Goal: Task Accomplishment & Management: Manage account settings

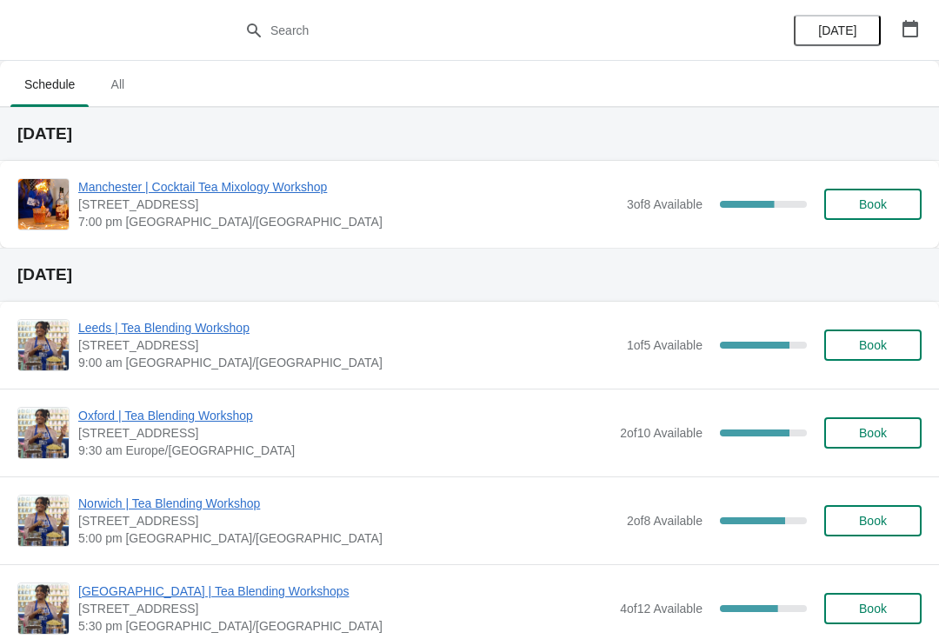
click at [140, 330] on span "Leeds | Tea Blending Workshop" at bounding box center [348, 327] width 540 height 17
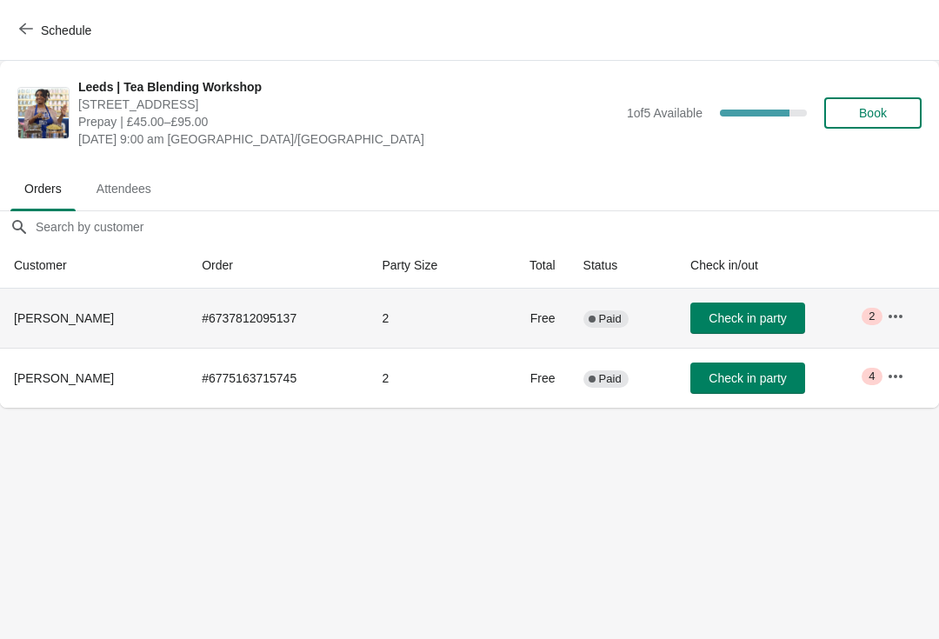
click at [911, 320] on button "button" at bounding box center [895, 316] width 31 height 31
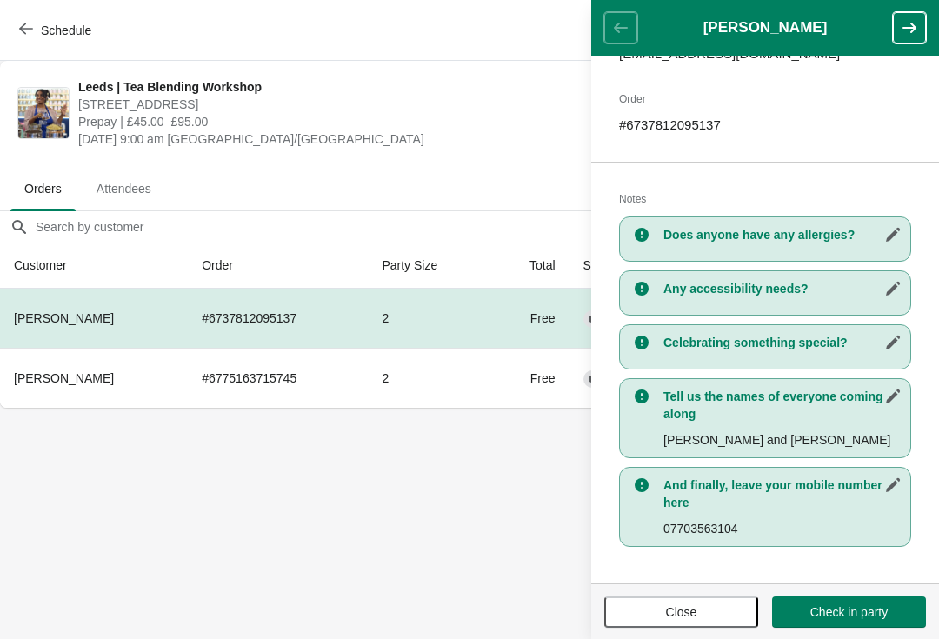
scroll to position [249, 0]
click at [378, 489] on body "Schedule Leeds | Tea Blending Workshop [STREET_ADDRESS] Prepay | £45.00–£95.00 …" at bounding box center [469, 319] width 939 height 639
click at [124, 183] on span "Attendees" at bounding box center [124, 188] width 83 height 31
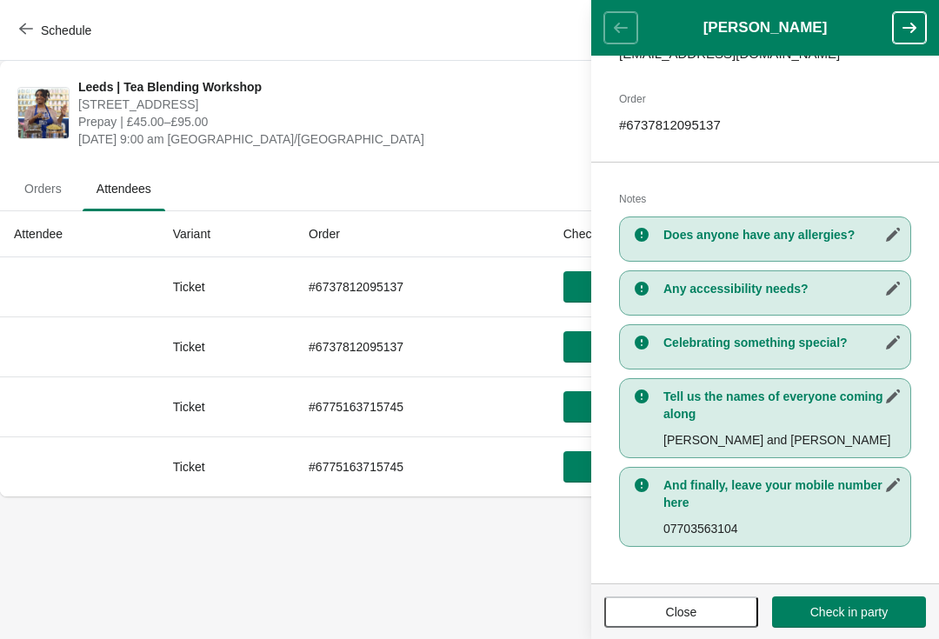
click at [678, 609] on span "Close" at bounding box center [681, 612] width 31 height 14
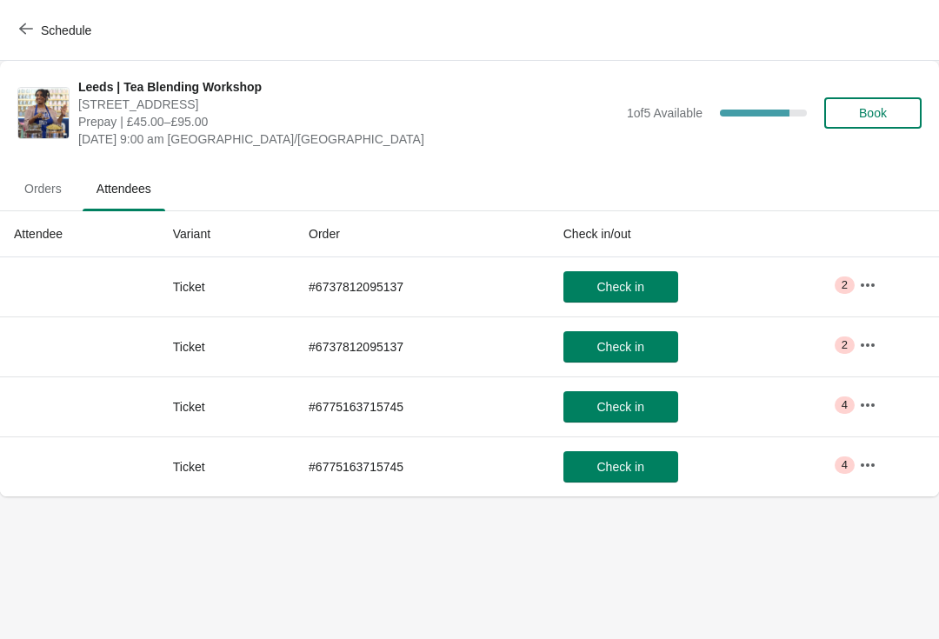
click at [868, 349] on icon "button" at bounding box center [867, 344] width 17 height 17
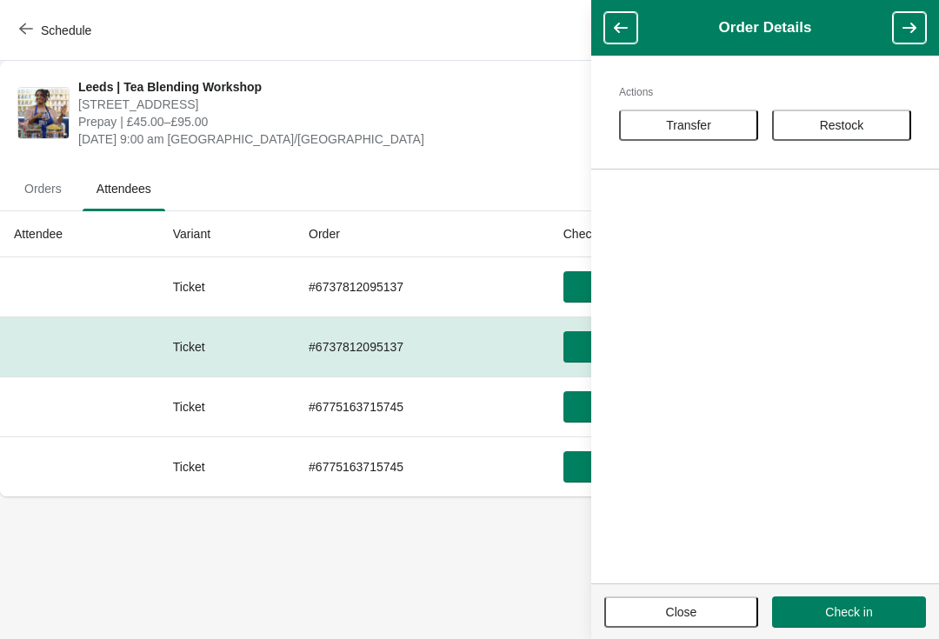
click at [672, 605] on span "Close" at bounding box center [681, 612] width 31 height 14
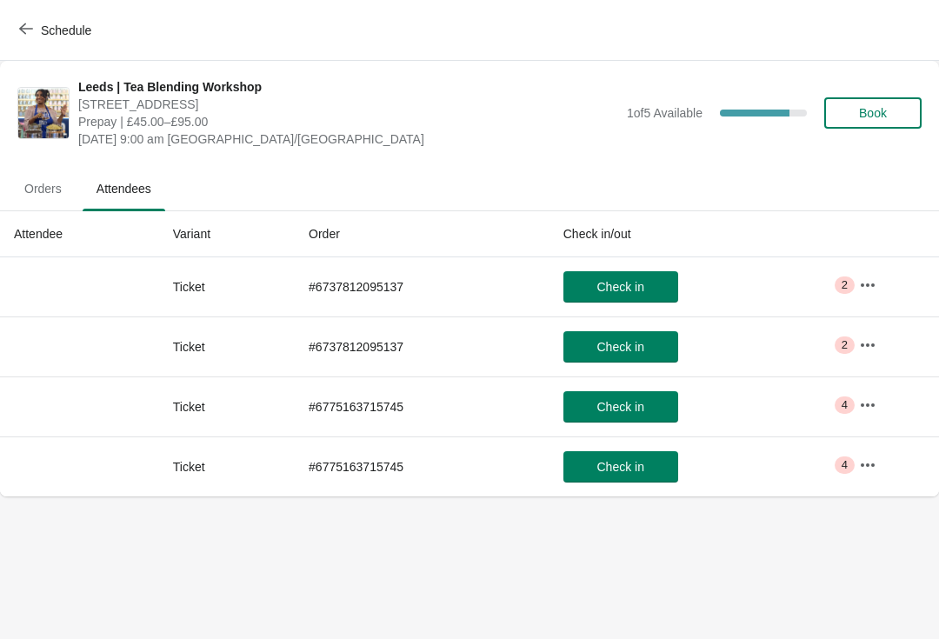
click at [45, 186] on span "Orders" at bounding box center [42, 188] width 65 height 31
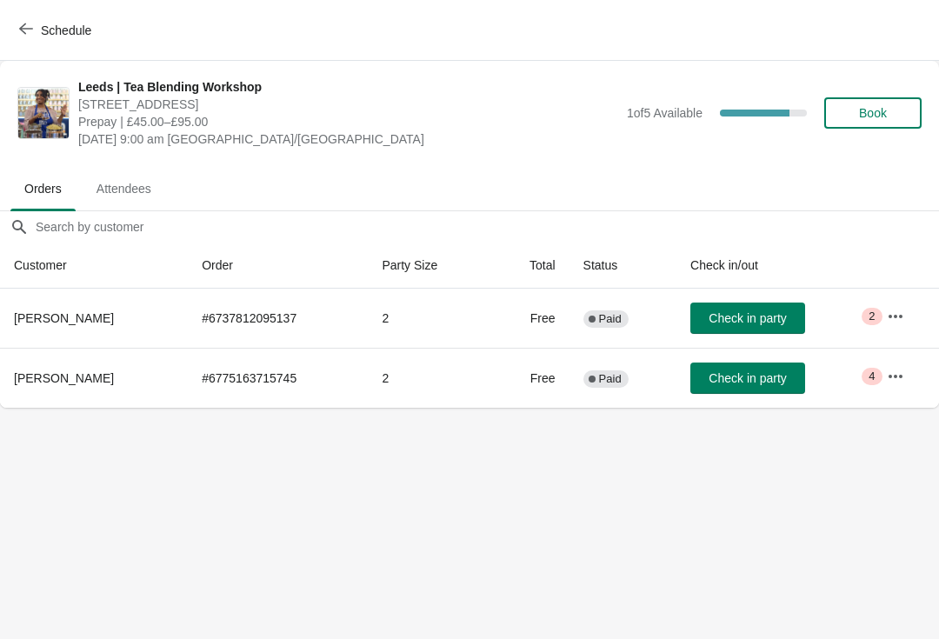
click at [908, 384] on button "button" at bounding box center [895, 376] width 31 height 31
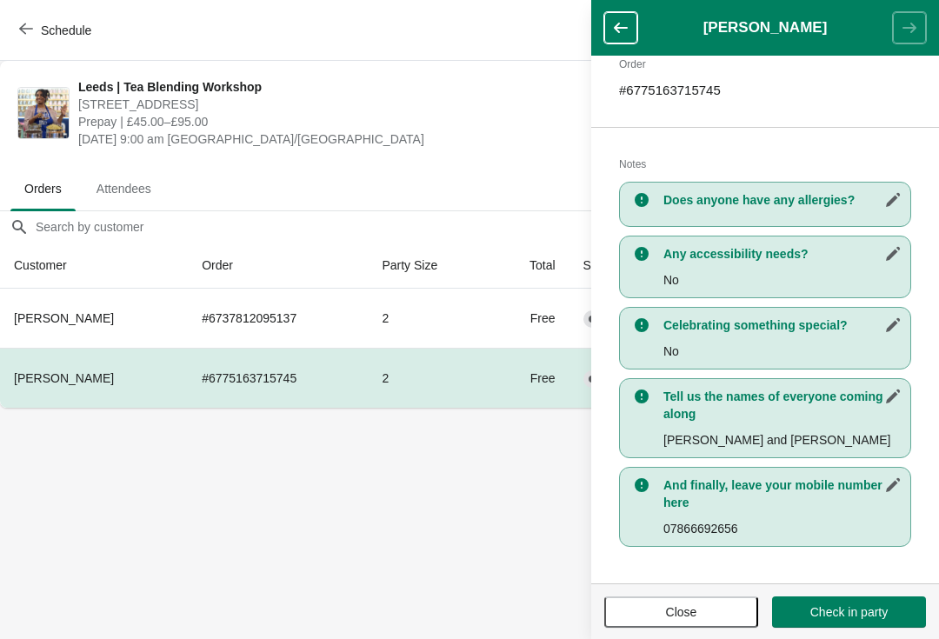
scroll to position [284, 0]
click at [458, 511] on body "Schedule Leeds | Tea Blending Workshop [STREET_ADDRESS] Prepay | £45.00–£95.00 …" at bounding box center [469, 319] width 939 height 639
click at [663, 615] on span "Close" at bounding box center [681, 612] width 123 height 14
